Goal: Navigation & Orientation: Find specific page/section

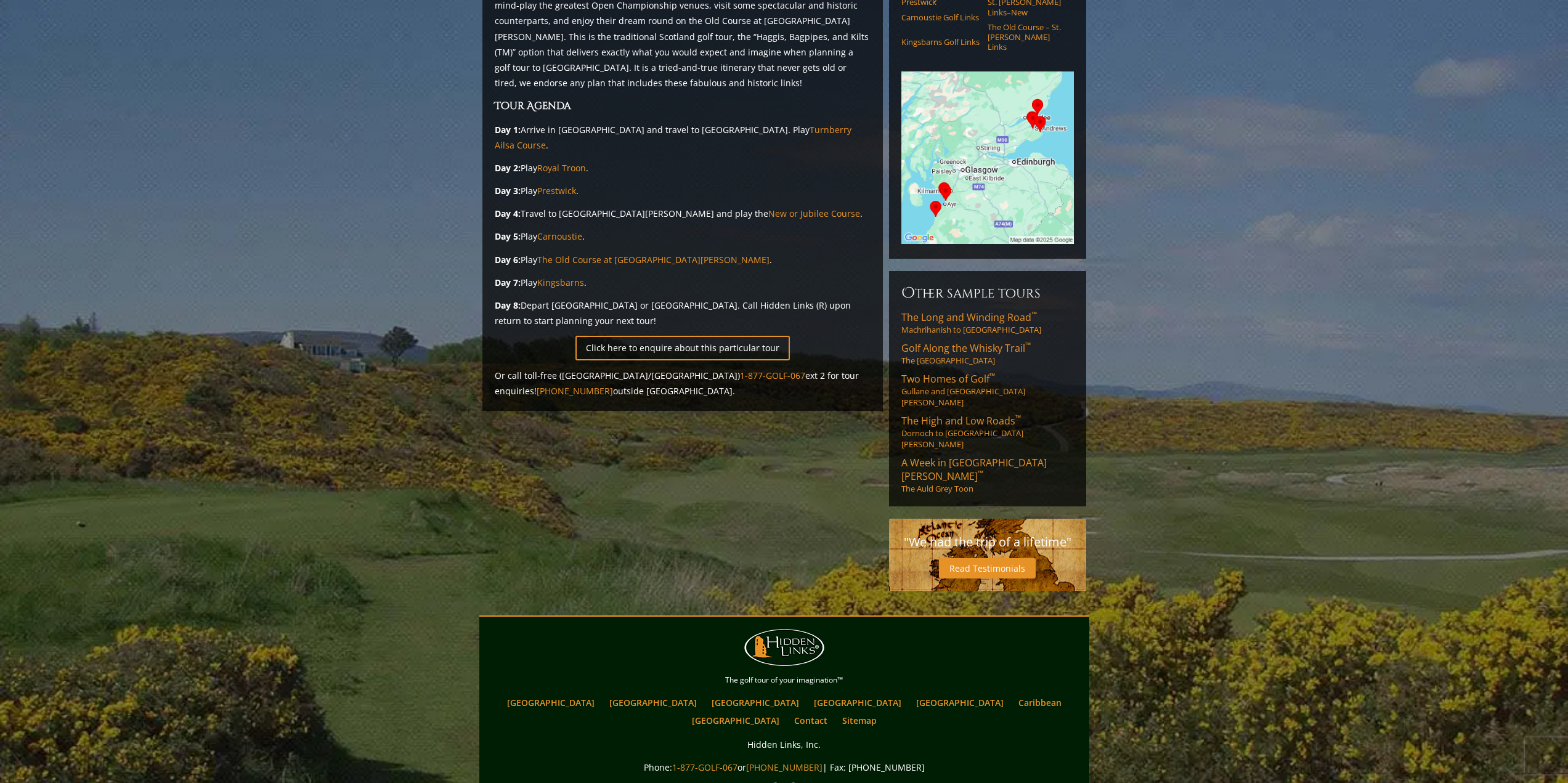
scroll to position [239, 0]
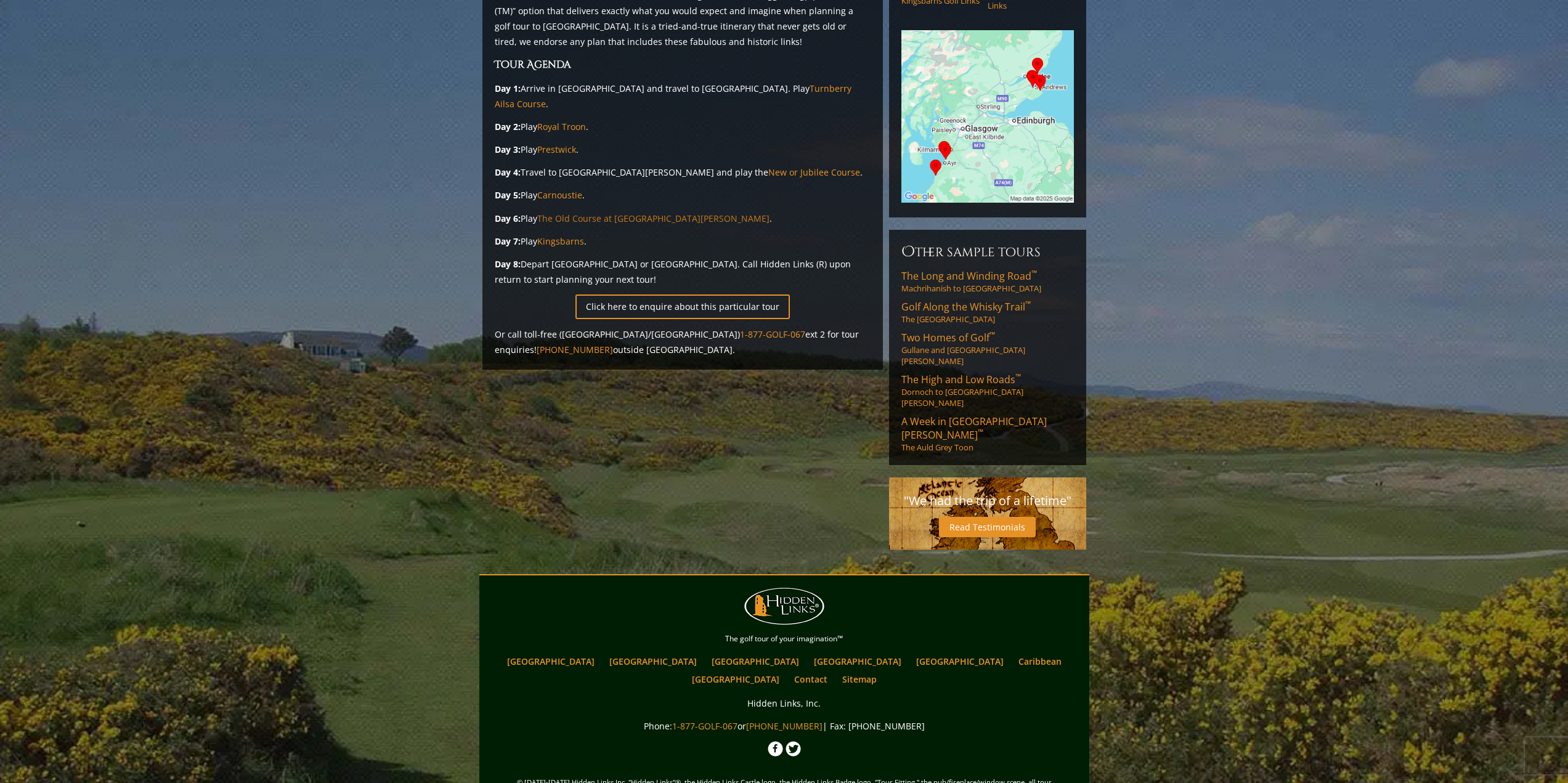
click at [586, 213] on link "The Old Course at St. Andrews" at bounding box center [653, 218] width 232 height 12
click at [559, 121] on link "Royal Troon" at bounding box center [561, 127] width 48 height 12
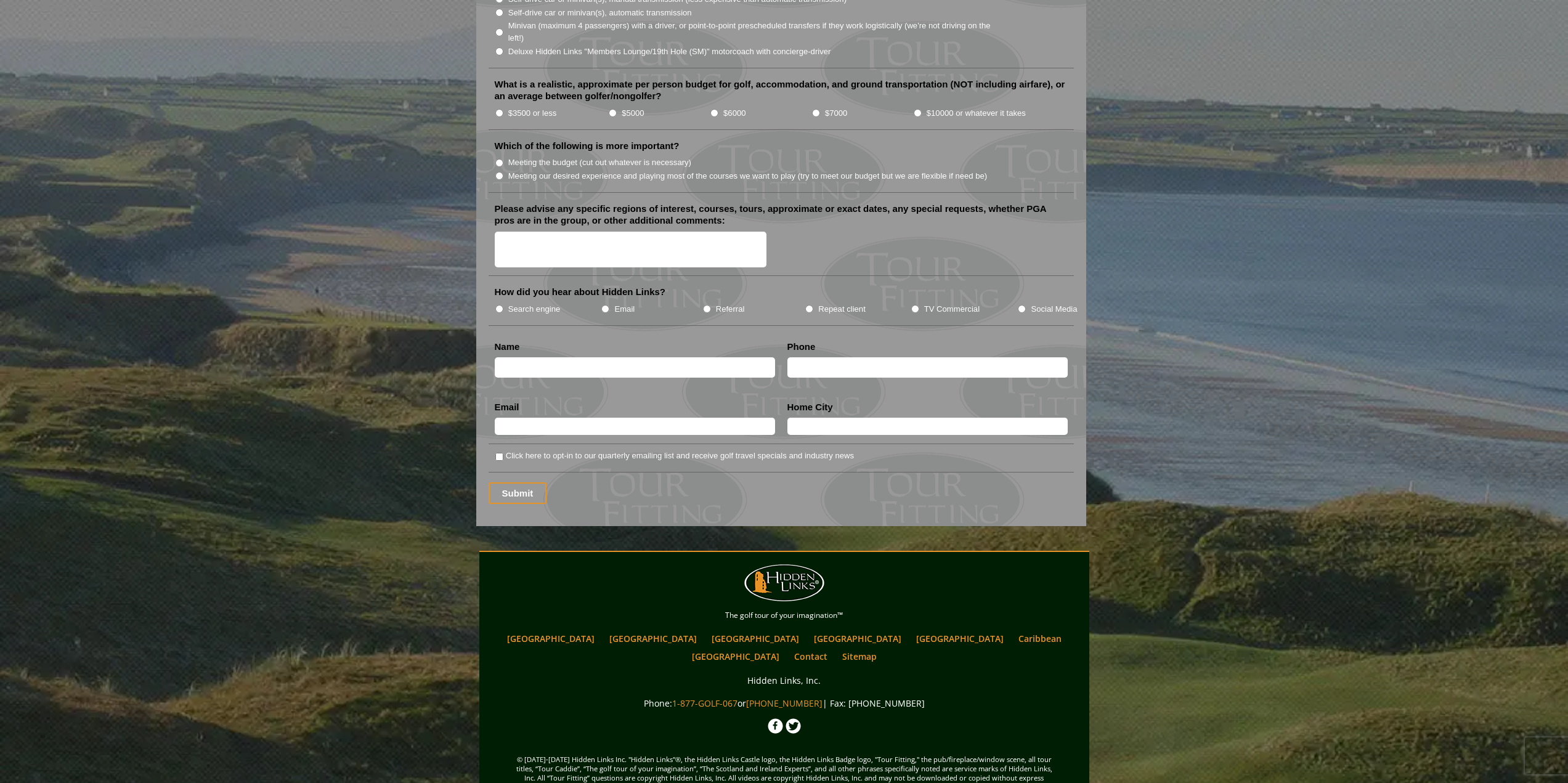
scroll to position [1391, 0]
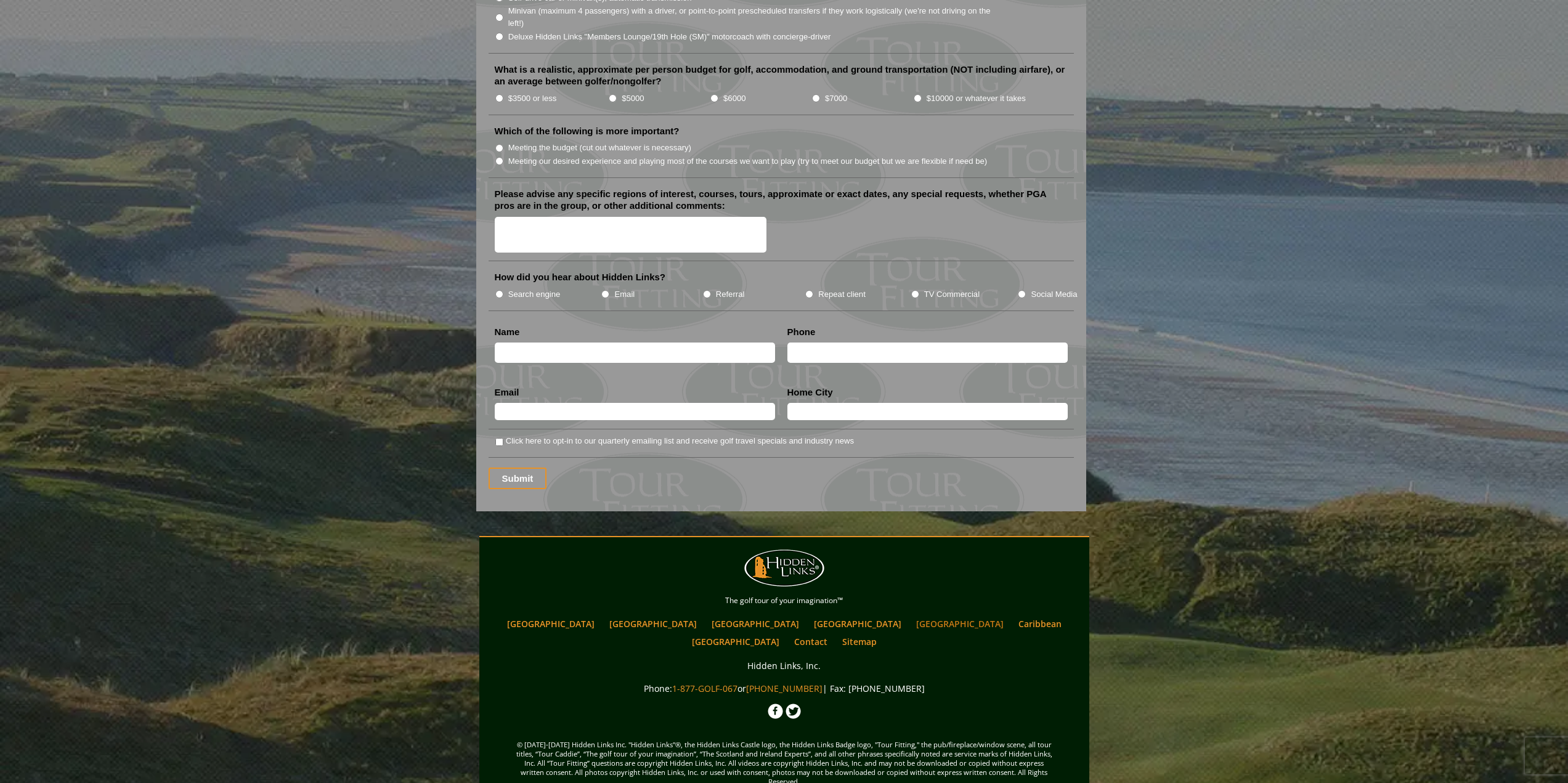
click at [910, 615] on link "[GEOGRAPHIC_DATA]" at bounding box center [959, 624] width 100 height 18
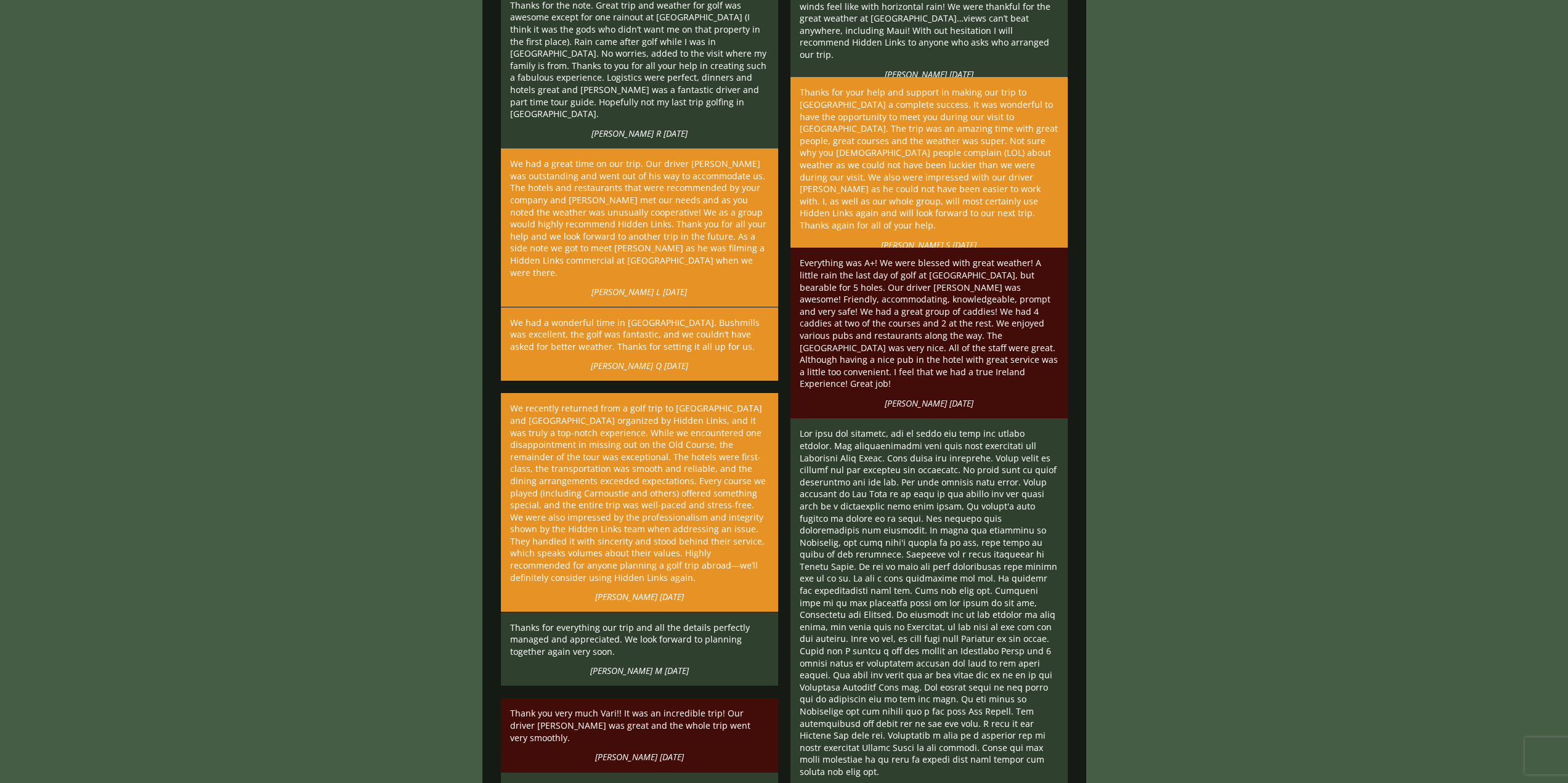
scroll to position [2875, 0]
